Goal: Task Accomplishment & Management: Complete application form

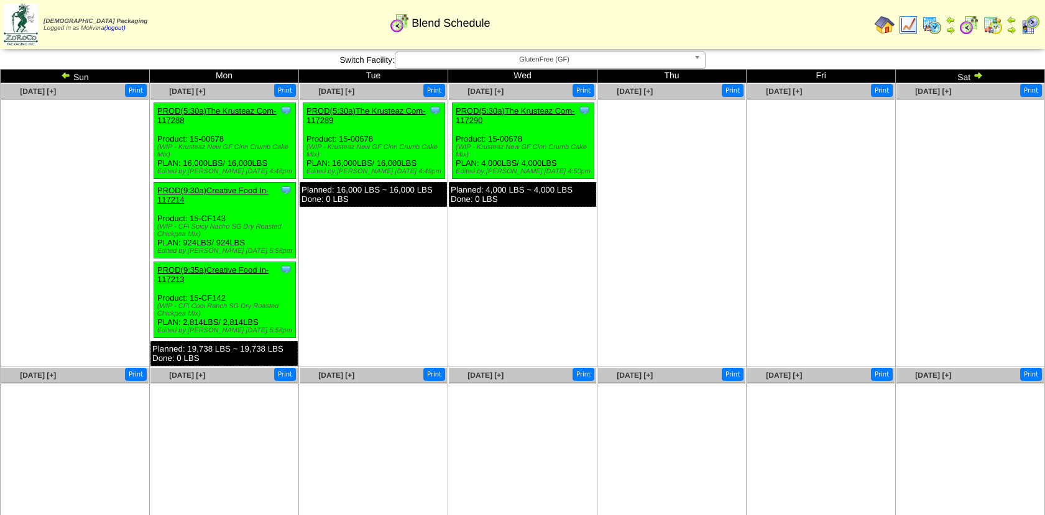
click at [65, 75] on img at bounding box center [66, 75] width 10 height 10
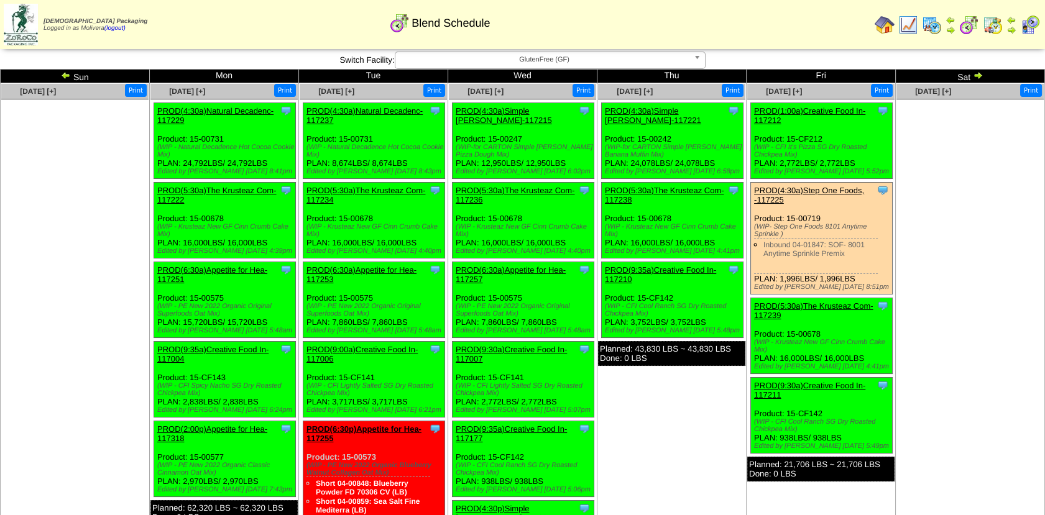
click at [977, 73] on img at bounding box center [978, 75] width 10 height 10
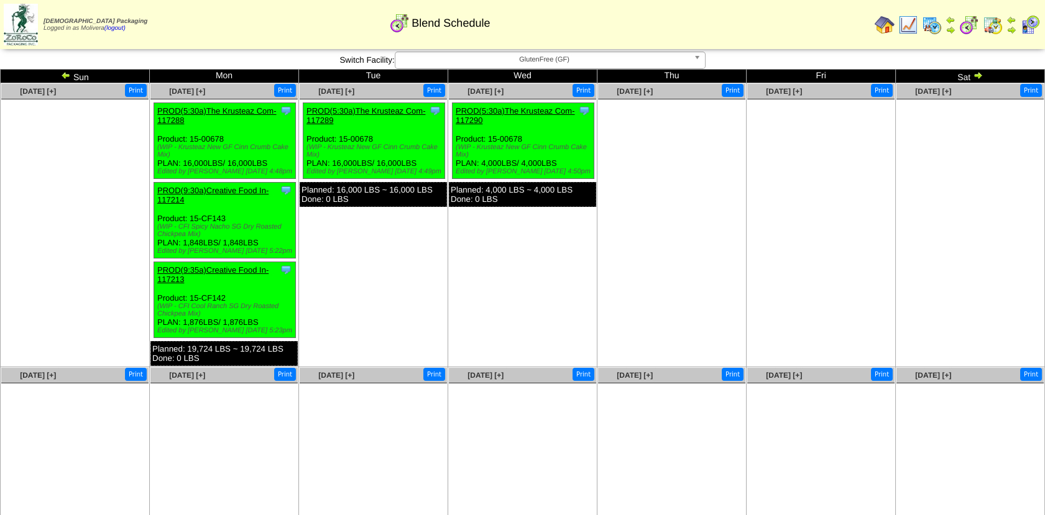
click at [976, 74] on img at bounding box center [978, 75] width 10 height 10
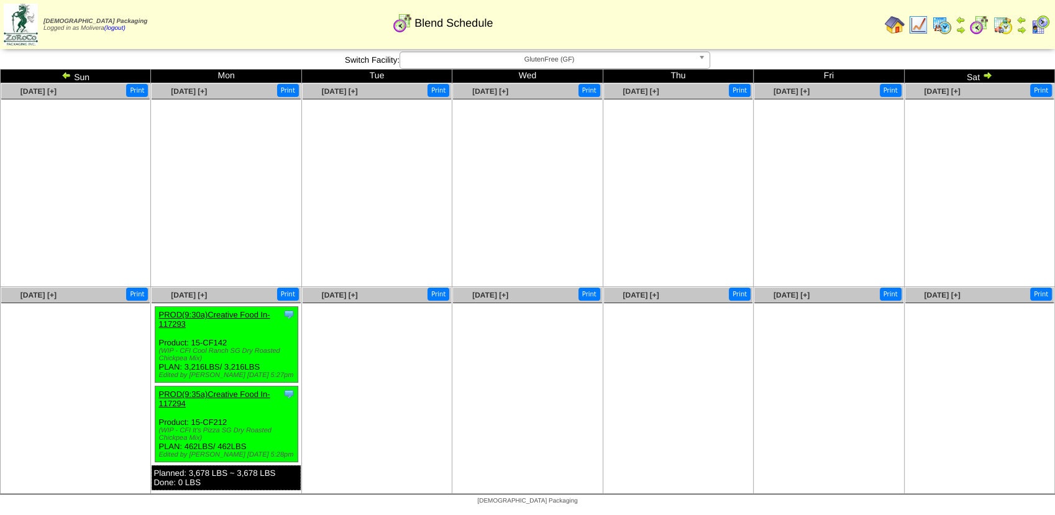
click at [988, 77] on img at bounding box center [988, 75] width 10 height 10
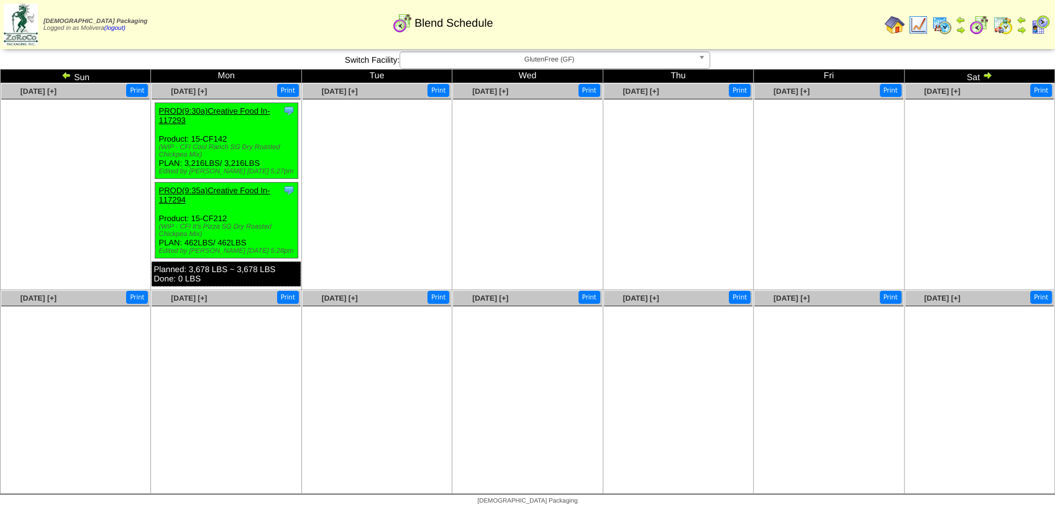
click at [944, 27] on img at bounding box center [942, 25] width 20 height 20
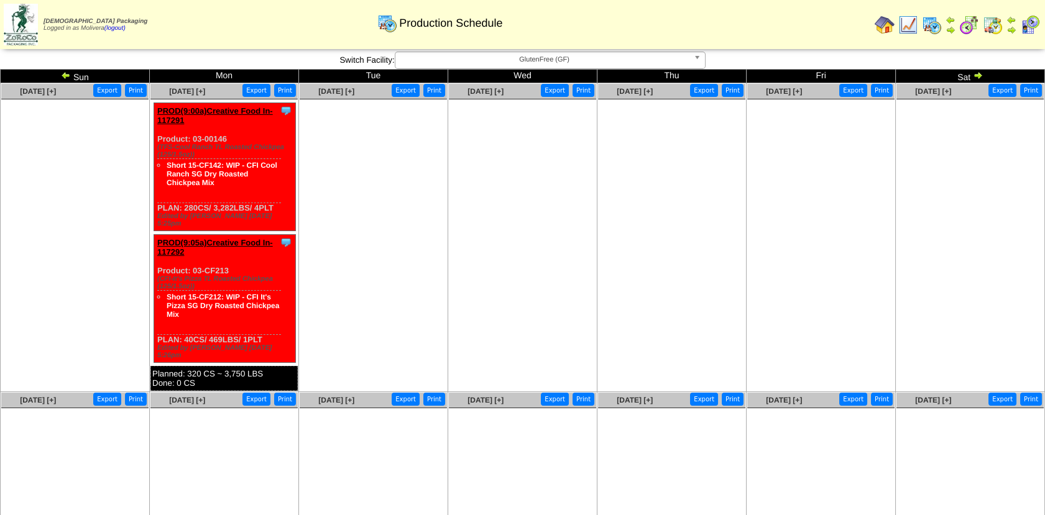
click at [701, 59] on b at bounding box center [699, 60] width 11 height 16
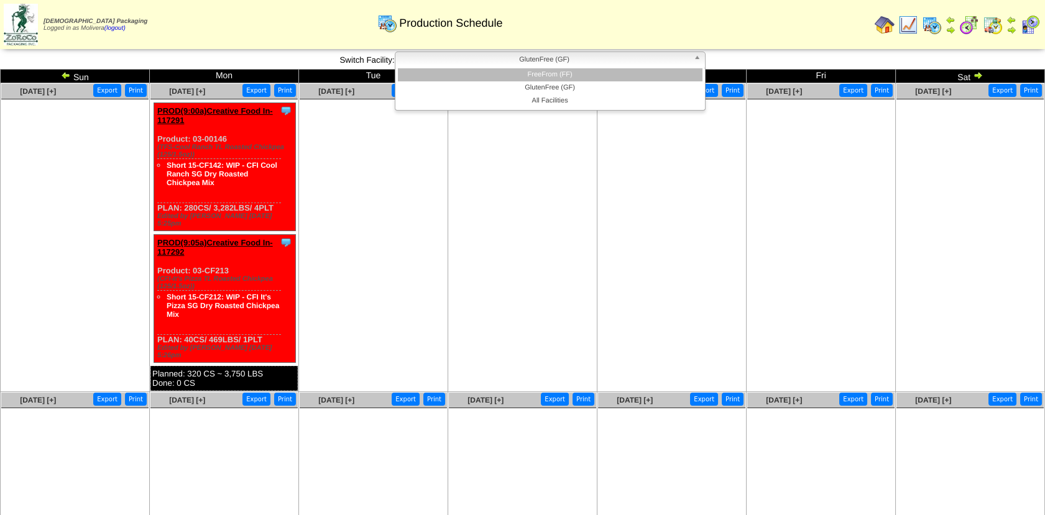
click at [622, 69] on li "FreeFrom (FF)" at bounding box center [550, 74] width 305 height 13
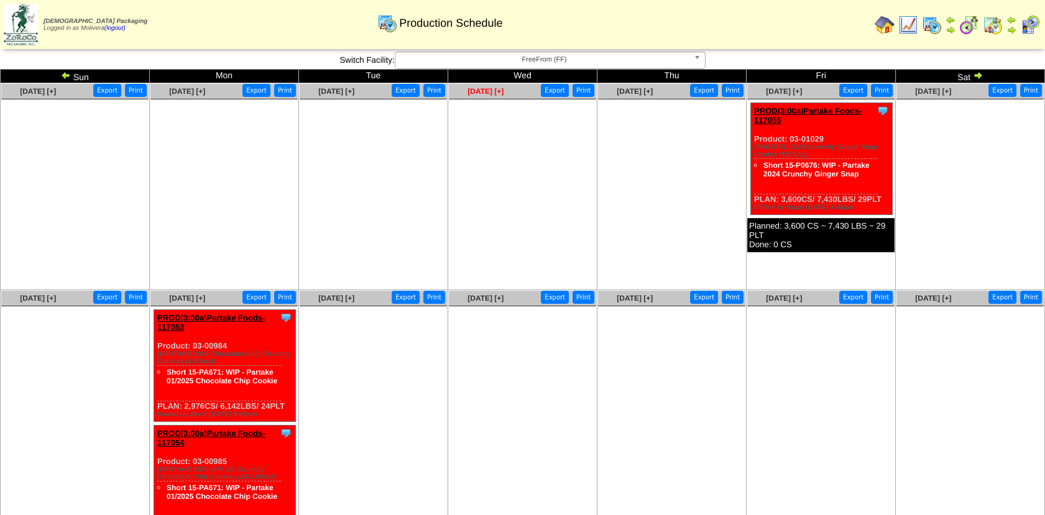
click at [500, 91] on span "[DATE] [+]" at bounding box center [485, 91] width 36 height 9
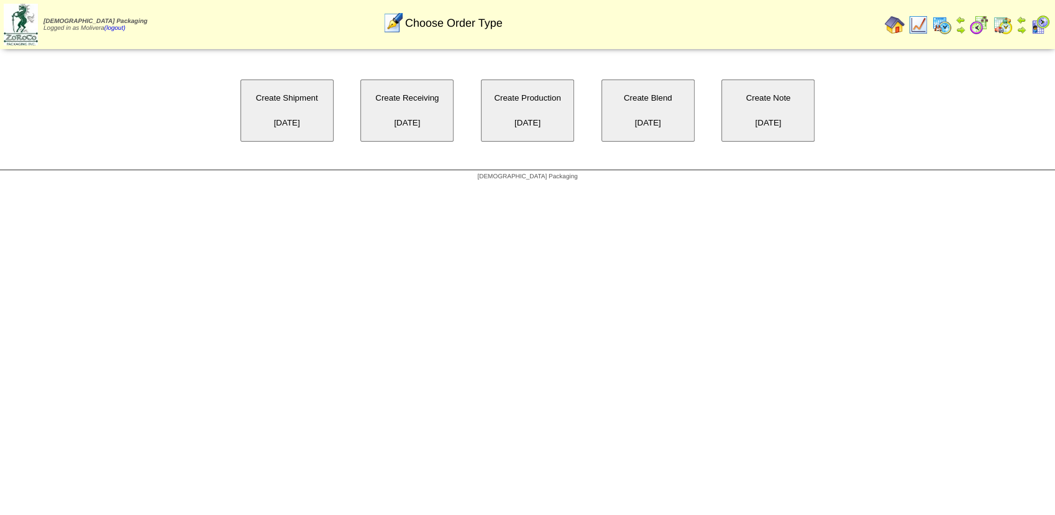
click at [522, 102] on button "Create Production [DATE]" at bounding box center [527, 111] width 93 height 62
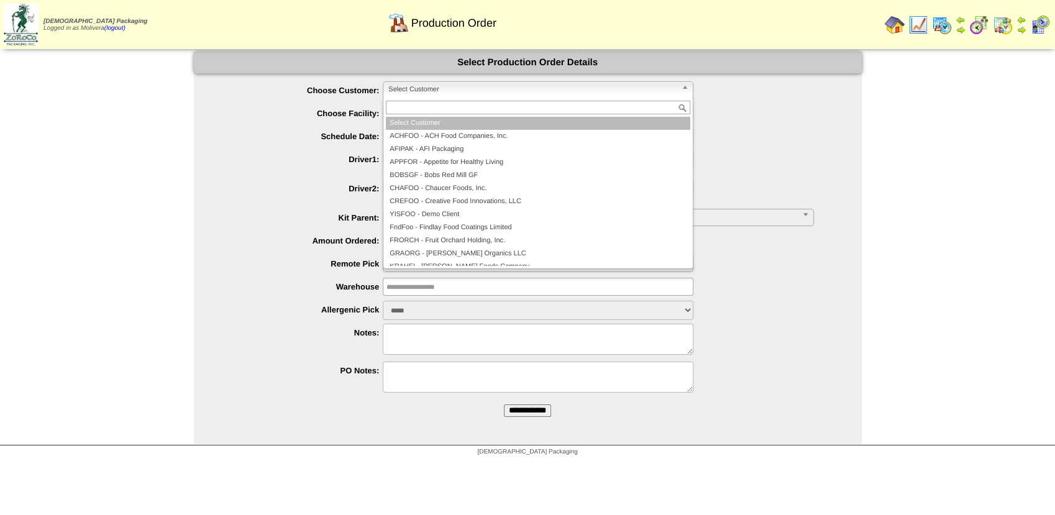
click at [485, 88] on span "Select Customer" at bounding box center [532, 89] width 288 height 15
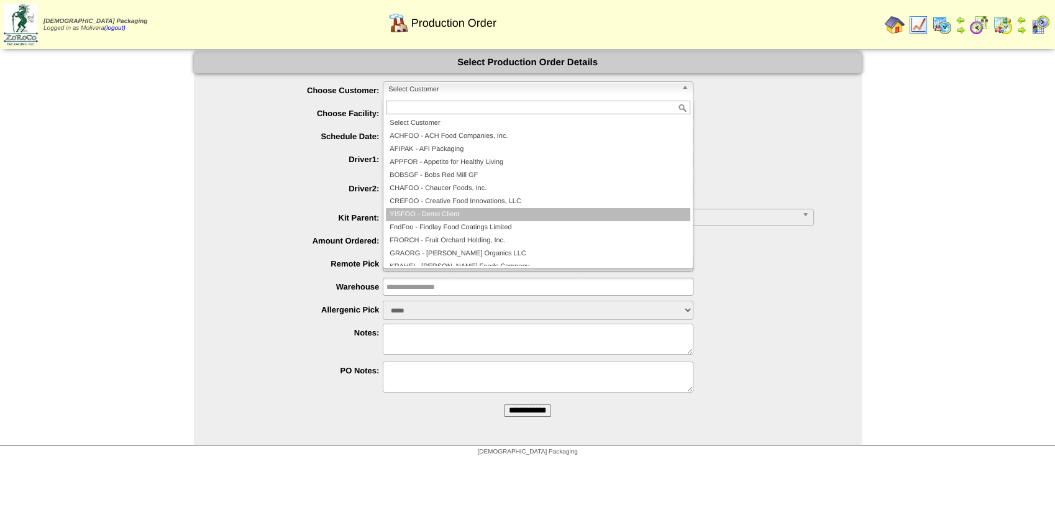
scroll to position [269, 0]
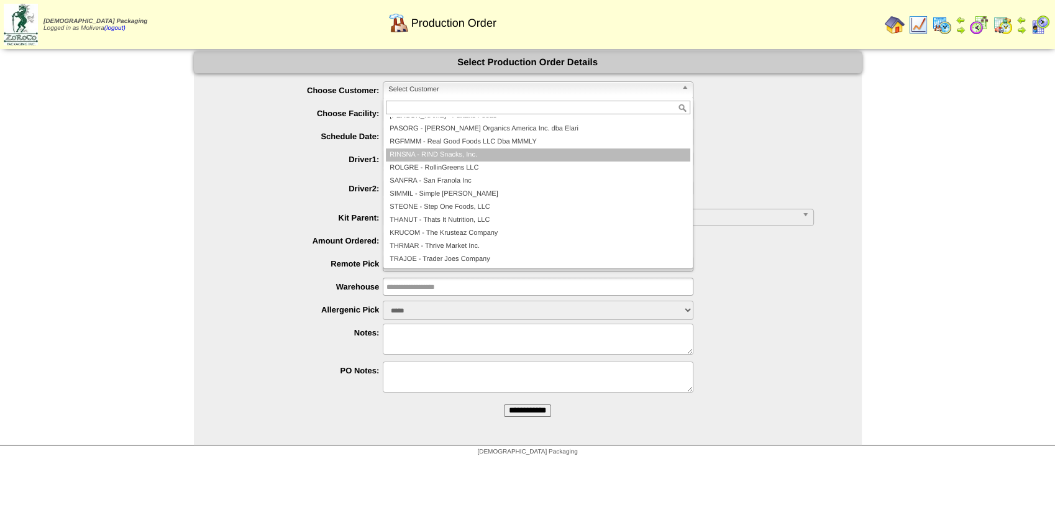
click at [431, 158] on li "RINSNA - RIND Snacks, Inc." at bounding box center [538, 155] width 305 height 13
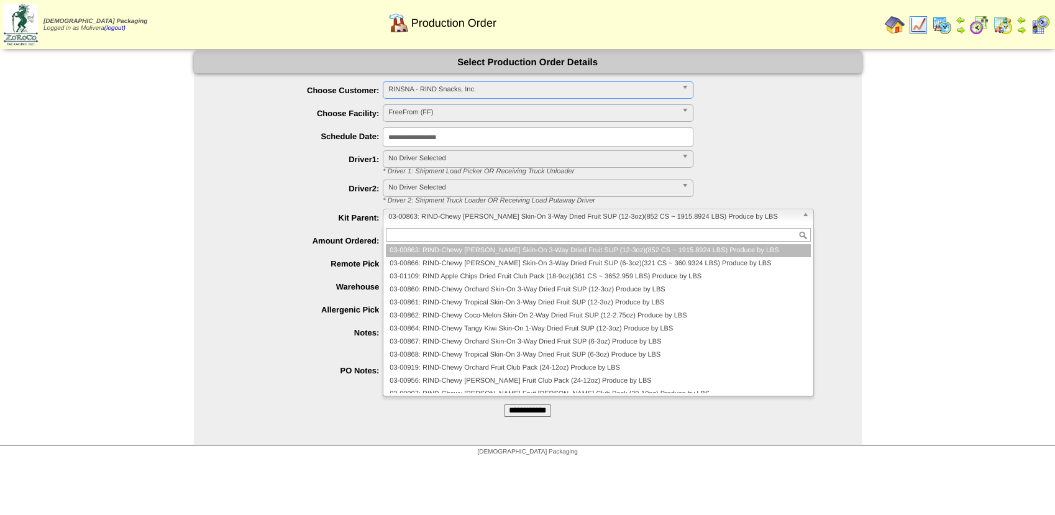
click at [471, 217] on span "03-00863: RIND-Chewy Straw-Peary Skin-On 3-Way Dried Fruit SUP (12-3oz)(852 CS …" at bounding box center [592, 216] width 408 height 15
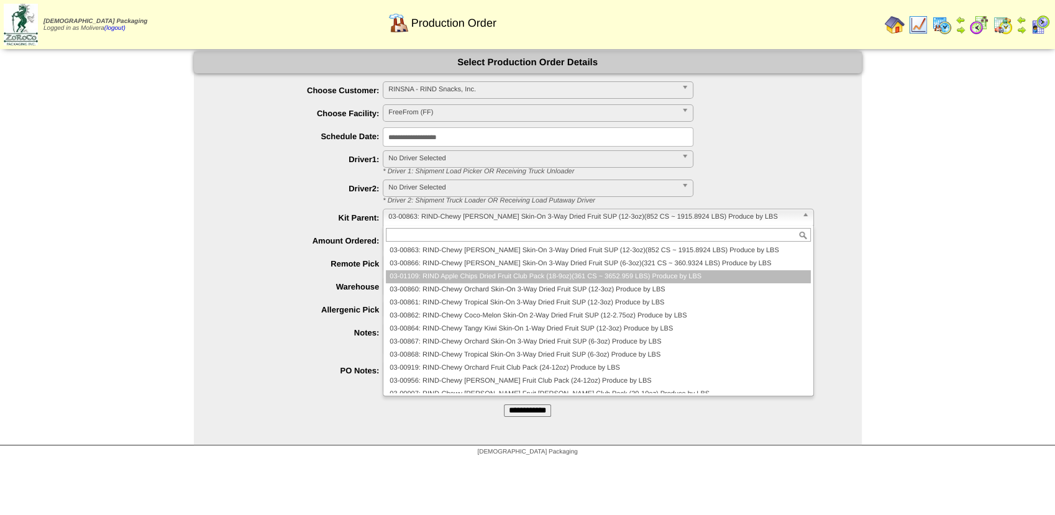
click at [501, 281] on li "03-01109: RIND Apple Chips Dried Fruit Club Pack (18-9oz)(361 CS ~ 3652.959 LBS…" at bounding box center [598, 276] width 425 height 13
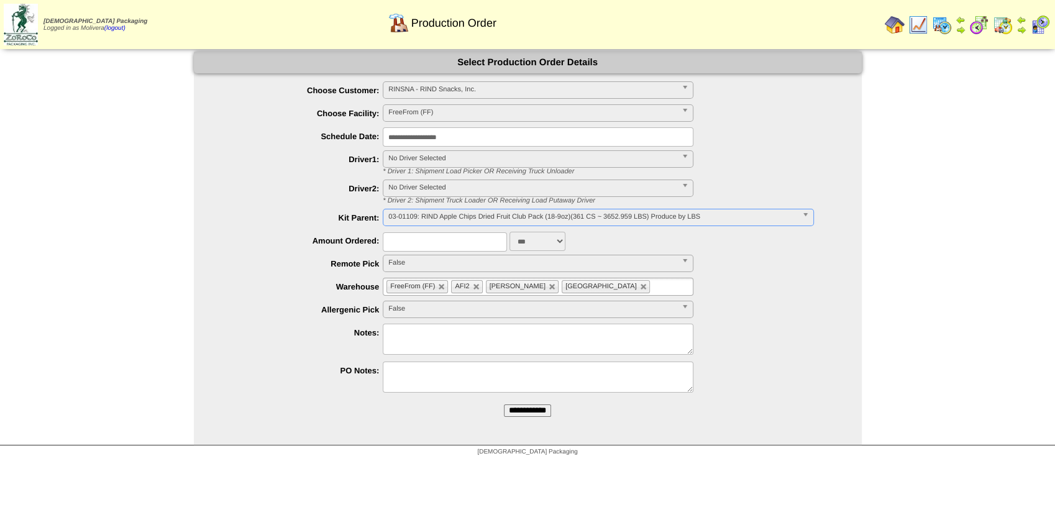
click at [407, 237] on input "text" at bounding box center [445, 241] width 124 height 19
type input "*"
click at [524, 236] on select "*** **" at bounding box center [538, 241] width 56 height 19
select select "**"
click at [510, 232] on select "*** **" at bounding box center [538, 241] width 56 height 19
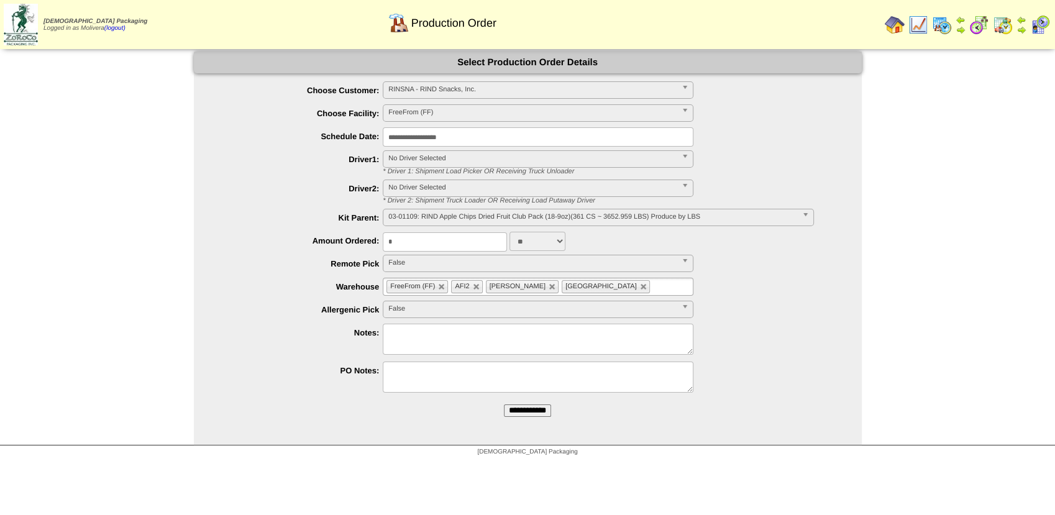
click at [523, 416] on input "**********" at bounding box center [527, 411] width 47 height 12
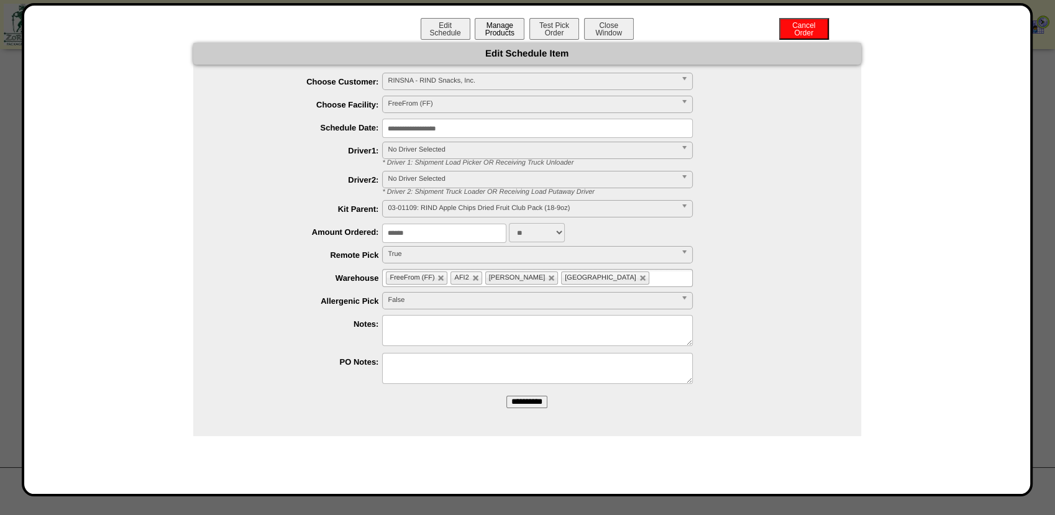
click at [503, 22] on button "Manage Products" at bounding box center [500, 29] width 50 height 22
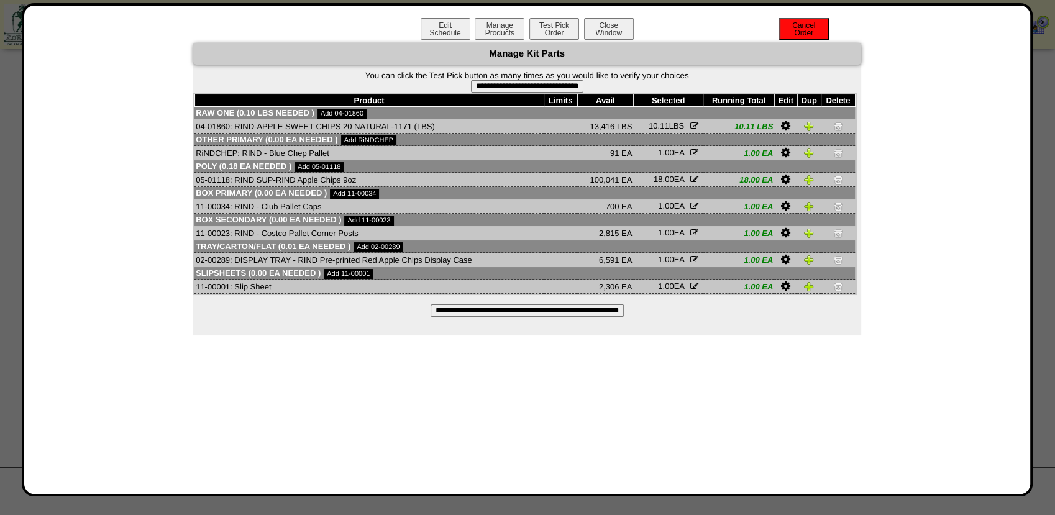
click at [810, 29] on button "Cancel Order" at bounding box center [804, 29] width 50 height 22
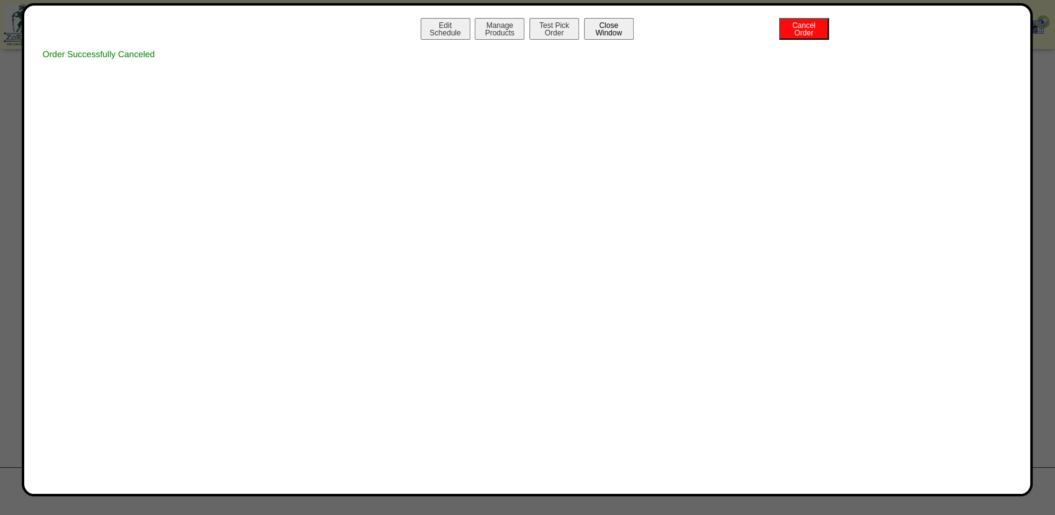
click at [623, 33] on button "Close Window" at bounding box center [609, 29] width 50 height 22
